Goal: Task Accomplishment & Management: Manage account settings

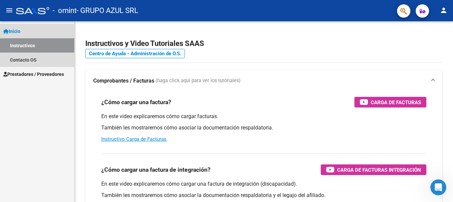
click at [14, 30] on span "Inicio" at bounding box center [11, 31] width 17 height 7
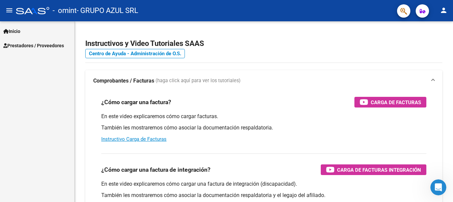
click at [19, 30] on span "Inicio" at bounding box center [11, 31] width 17 height 7
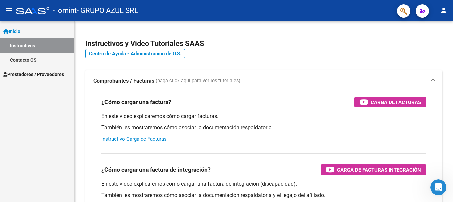
click at [23, 45] on link "Instructivos" at bounding box center [37, 45] width 74 height 14
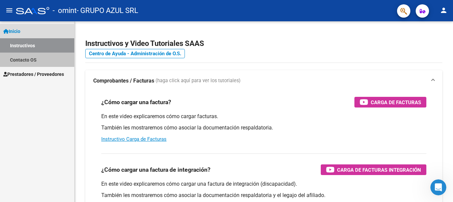
click at [29, 60] on link "Contacto OS" at bounding box center [37, 60] width 74 height 14
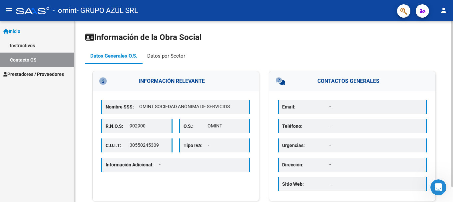
click at [161, 56] on div "Datos por Sector" at bounding box center [166, 55] width 38 height 7
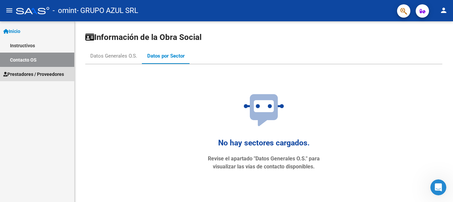
click at [40, 75] on span "Prestadores / Proveedores" at bounding box center [33, 74] width 61 height 7
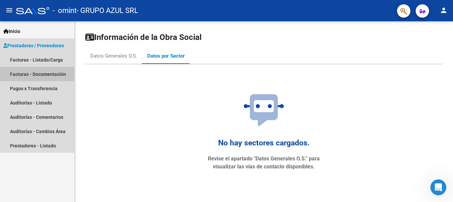
click at [42, 74] on link "Facturas - Documentación" at bounding box center [37, 74] width 74 height 14
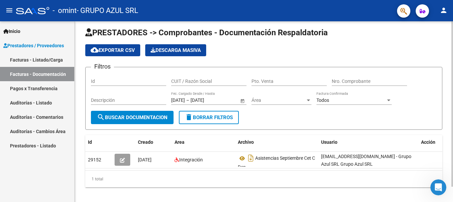
scroll to position [17, 0]
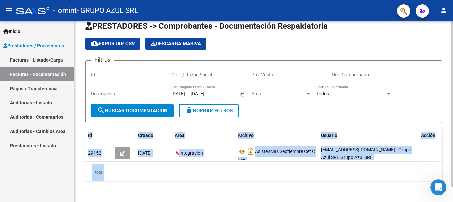
drag, startPoint x: 449, startPoint y: 97, endPoint x: 452, endPoint y: 160, distance: 62.6
click at [447, 160] on div "PRESTADORES -> Comprobantes - Documentación Respaldatoria cloud_download Export…" at bounding box center [265, 106] width 380 height 192
click at [259, 193] on div "PRESTADORES -> Comprobantes - Documentación Respaldatoria cloud_download Export…" at bounding box center [264, 106] width 378 height 192
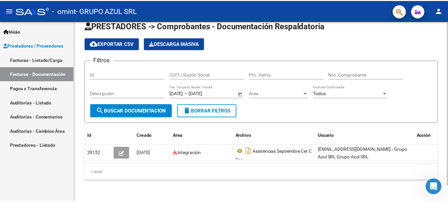
scroll to position [0, 0]
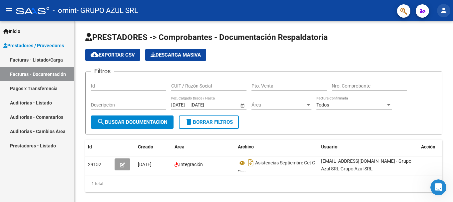
click at [443, 8] on mat-icon "person" at bounding box center [443, 10] width 8 height 8
click at [431, 29] on button "person Mi Perfil" at bounding box center [429, 28] width 41 height 16
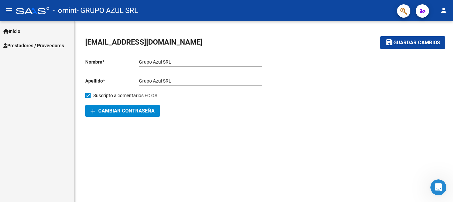
click at [444, 9] on mat-icon "person" at bounding box center [443, 10] width 8 height 8
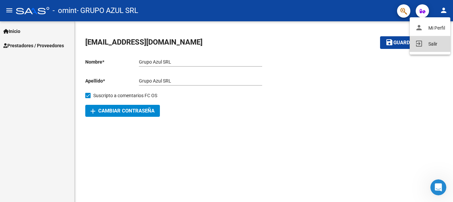
click at [434, 45] on button "exit_to_app Salir" at bounding box center [429, 44] width 41 height 16
